Goal: Transaction & Acquisition: Purchase product/service

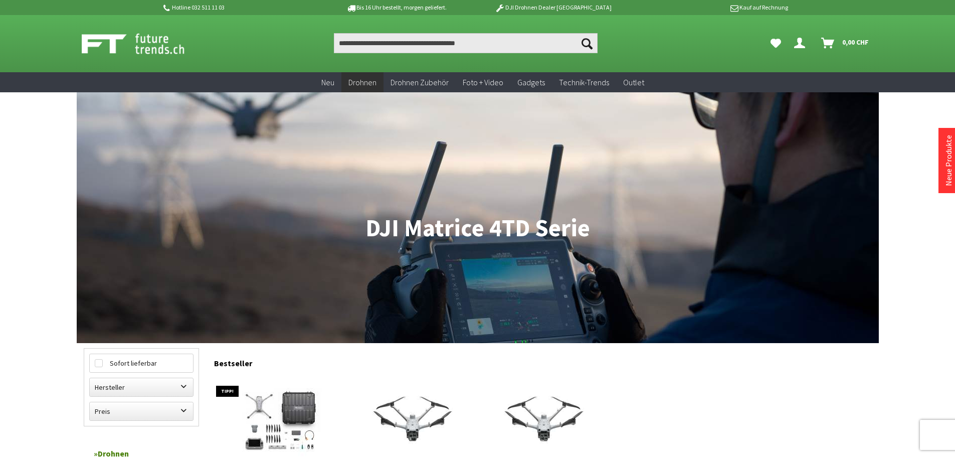
click at [159, 40] on img at bounding box center [144, 43] width 125 height 25
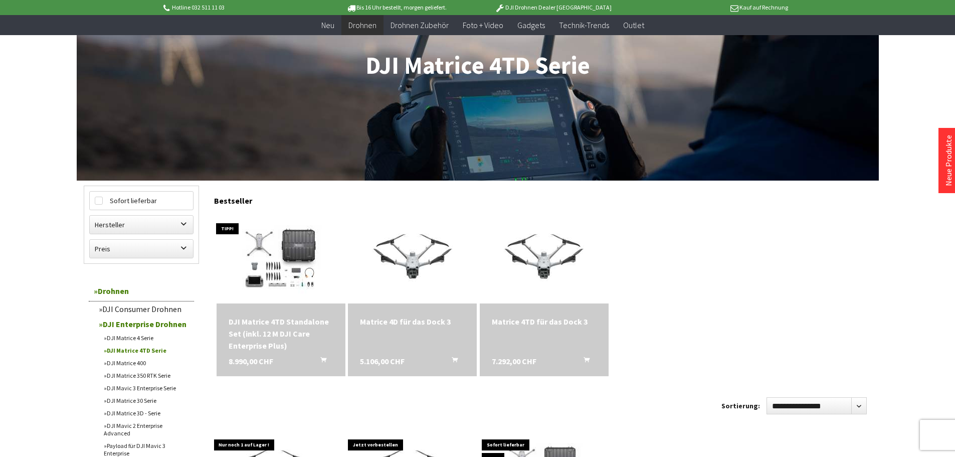
scroll to position [201, 0]
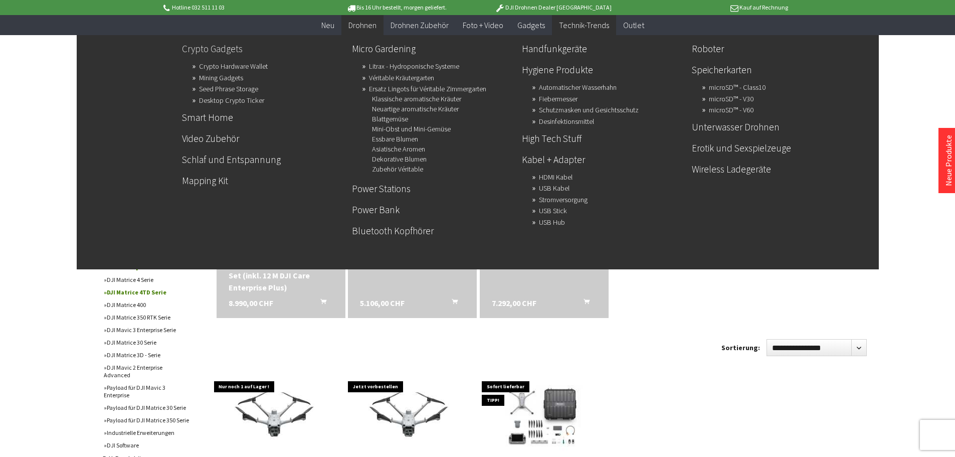
click at [227, 51] on link "Crypto Gadgets" at bounding box center [263, 48] width 162 height 17
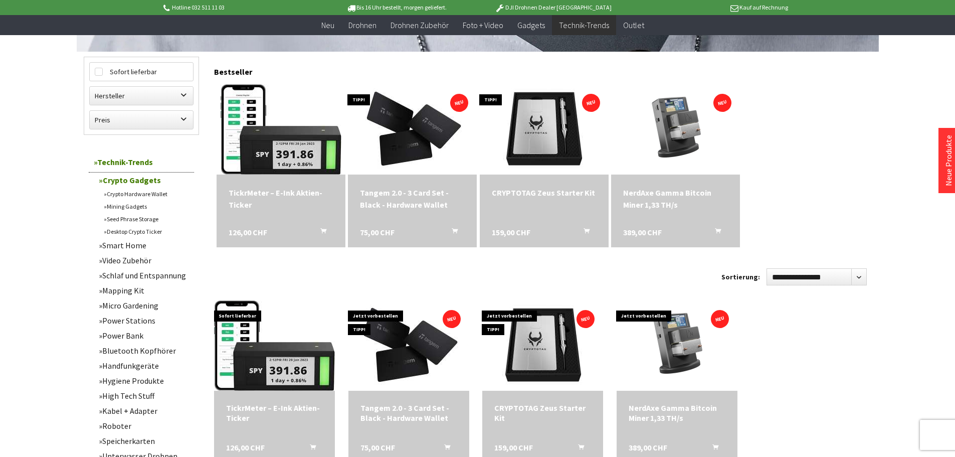
scroll to position [301, 0]
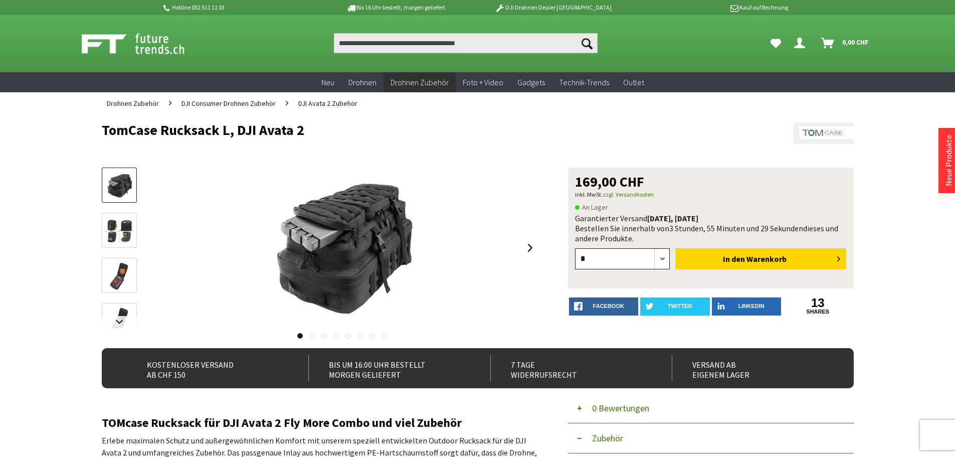
click at [586, 258] on select "* *" at bounding box center [622, 258] width 95 height 21
click at [647, 191] on link "zzgl. Versandkosten" at bounding box center [628, 195] width 51 height 8
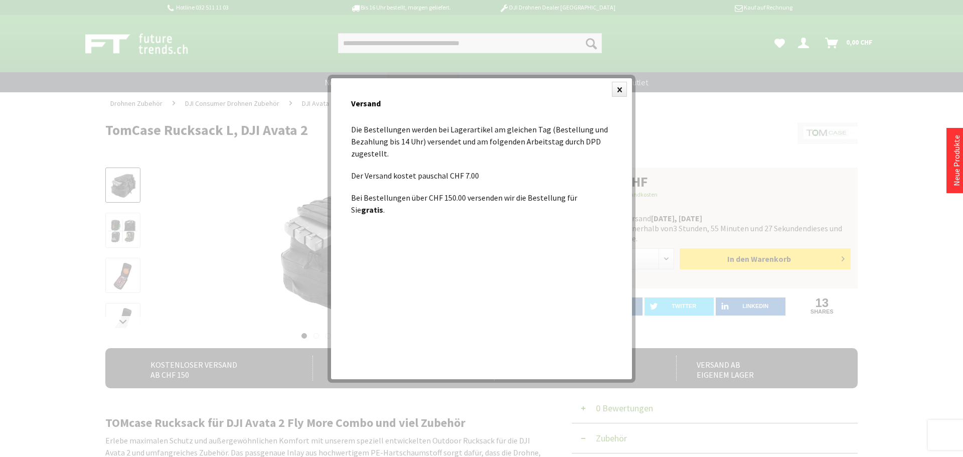
click at [104, 130] on div at bounding box center [481, 228] width 963 height 457
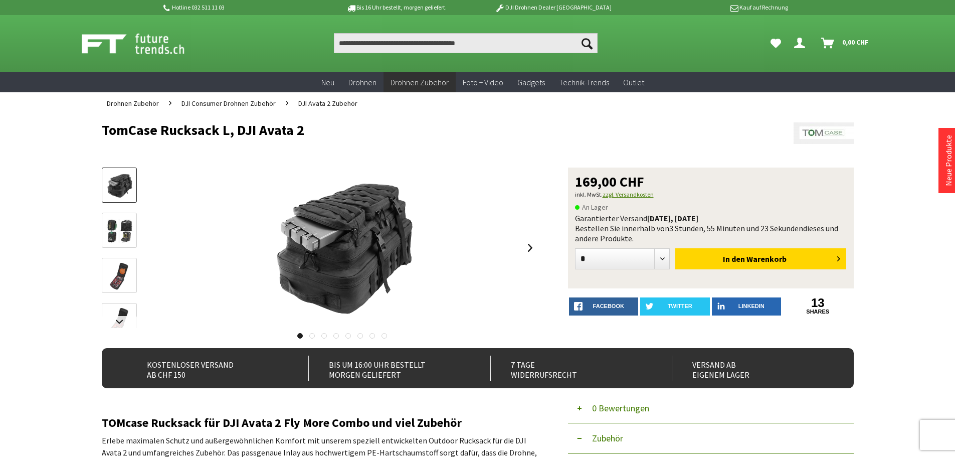
click at [637, 193] on link "zzgl. Versandkosten" at bounding box center [628, 195] width 51 height 8
